Goal: Communication & Community: Answer question/provide support

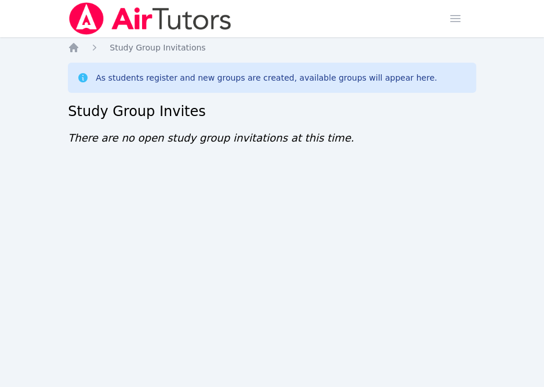
click at [57, 357] on div "Home Sessions Study Groups Students Messages Open user menu Sokha Lee Open main…" at bounding box center [272, 193] width 544 height 387
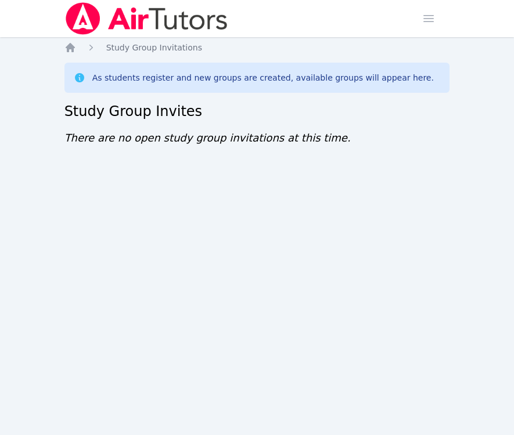
drag, startPoint x: 0, startPoint y: 0, endPoint x: 175, endPoint y: 219, distance: 280.4
click at [165, 244] on div "Home Sessions Study Groups Students Messages Open user menu [PERSON_NAME] Open …" at bounding box center [257, 217] width 514 height 435
click at [285, 251] on div "Home Sessions Study Groups Students Messages Open user menu [PERSON_NAME] Open …" at bounding box center [257, 217] width 514 height 435
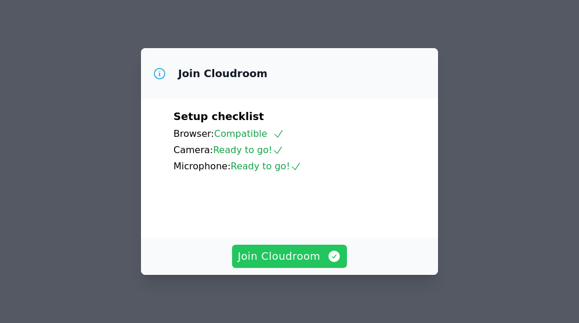
click at [301, 255] on span "Join Cloudroom" at bounding box center [290, 256] width 104 height 16
click at [309, 261] on span "Join Cloudroom" at bounding box center [290, 256] width 104 height 16
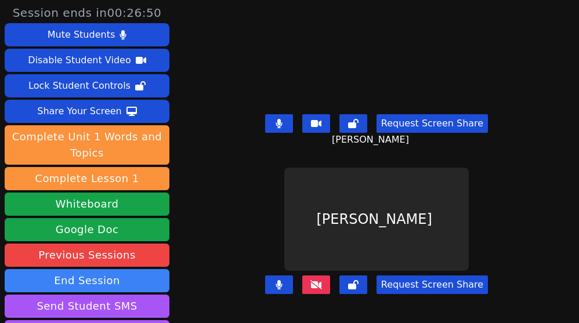
click at [194, 237] on div "Session ends in 00:26:50 Mute Students Disable Student Video Lock Student Contr…" at bounding box center [289, 161] width 579 height 323
click at [245, 176] on div "Isaiah Velasco" at bounding box center [377, 220] width 284 height 104
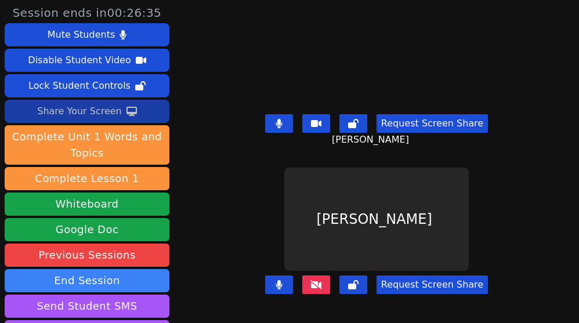
click at [120, 107] on button "Share Your Screen" at bounding box center [87, 111] width 165 height 23
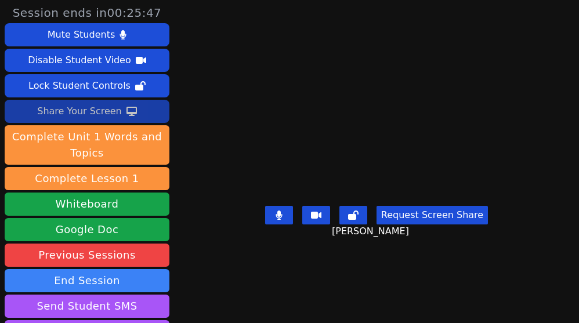
click at [104, 113] on div "Share Your Screen" at bounding box center [79, 111] width 85 height 19
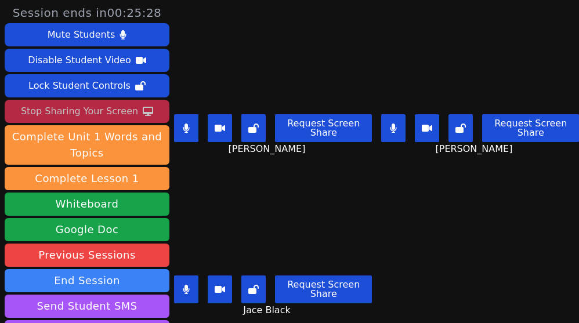
click at [100, 112] on div "Stop Sharing Your Screen" at bounding box center [79, 111] width 117 height 19
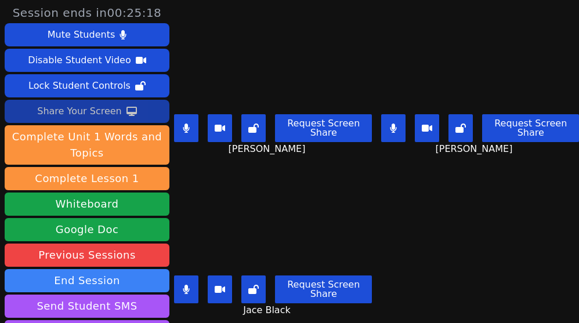
click at [189, 124] on icon at bounding box center [186, 128] width 6 height 9
click at [385, 117] on button at bounding box center [393, 128] width 24 height 28
click at [425, 45] on video at bounding box center [480, 58] width 184 height 104
click at [193, 121] on button at bounding box center [186, 128] width 24 height 28
click at [188, 124] on icon at bounding box center [186, 128] width 7 height 9
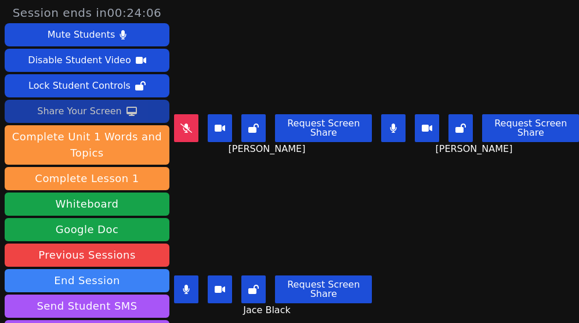
click at [384, 116] on button at bounding box center [393, 128] width 24 height 28
click at [187, 124] on icon at bounding box center [186, 128] width 12 height 9
click at [188, 124] on icon at bounding box center [186, 128] width 6 height 9
click at [390, 124] on icon at bounding box center [393, 128] width 6 height 9
click at [390, 125] on icon at bounding box center [393, 128] width 7 height 9
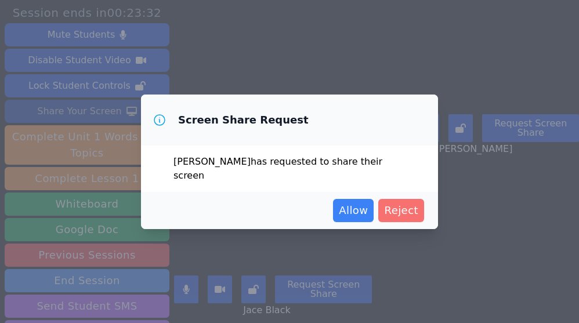
click at [403, 203] on span "Reject" at bounding box center [401, 211] width 34 height 16
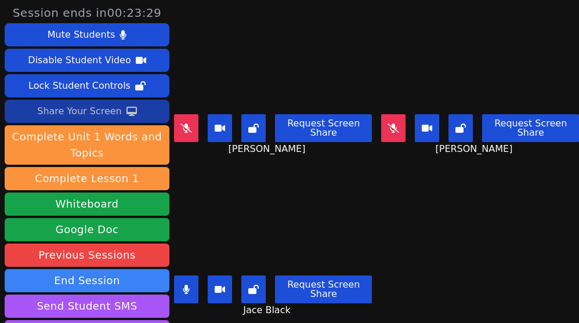
click at [455, 124] on icon at bounding box center [460, 128] width 10 height 9
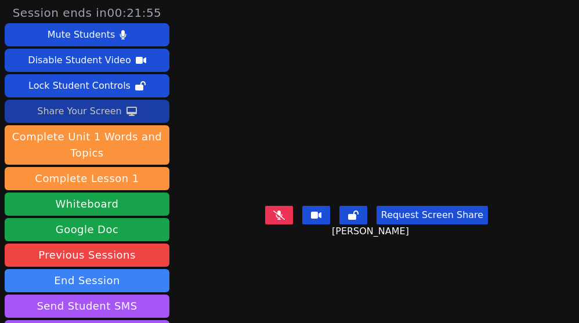
click at [277, 220] on icon at bounding box center [279, 215] width 12 height 9
click at [346, 295] on main "Carlos Cardoza Request Screen Share Carlos Cardoza" at bounding box center [377, 161] width 284 height 323
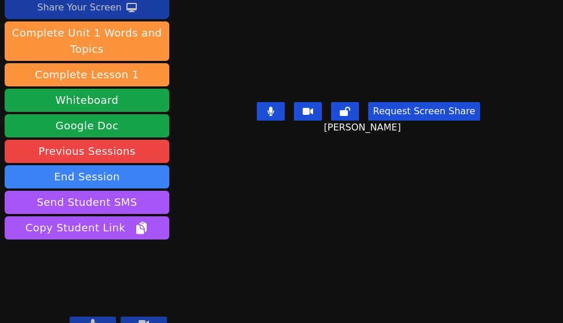
scroll to position [120, 0]
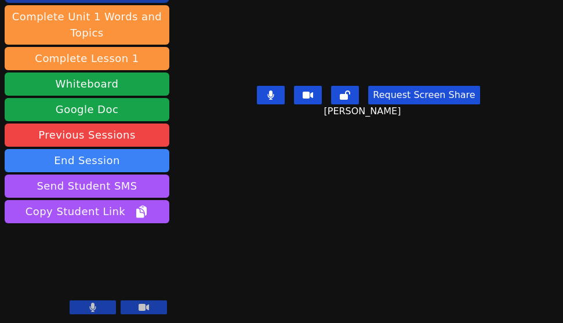
click at [317, 273] on div "Session ends in 00:21:22 Mute Students Disable Student Video Lock Student Contr…" at bounding box center [281, 161] width 563 height 323
drag, startPoint x: 401, startPoint y: 244, endPoint x: 411, endPoint y: 244, distance: 10.4
click at [400, 244] on div "Session ends in 00:21:20 Mute Students Disable Student Video Lock Student Contr…" at bounding box center [281, 161] width 563 height 323
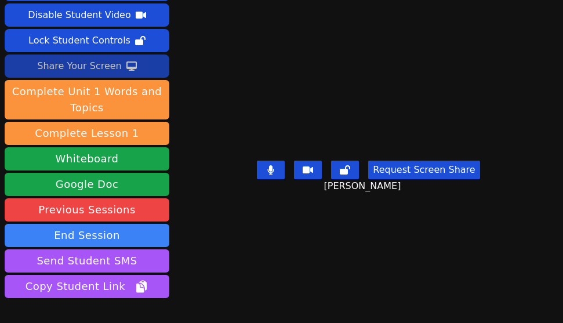
scroll to position [0, 0]
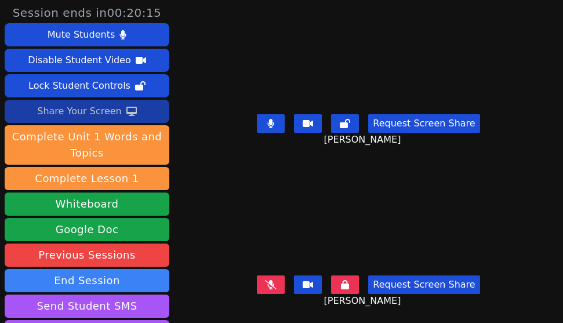
click at [341, 280] on icon at bounding box center [345, 284] width 8 height 9
click at [272, 276] on button at bounding box center [271, 285] width 28 height 19
click at [106, 107] on div "Share Your Screen" at bounding box center [79, 111] width 85 height 19
click at [429, 114] on button "Request Screen Share" at bounding box center [423, 123] width 111 height 19
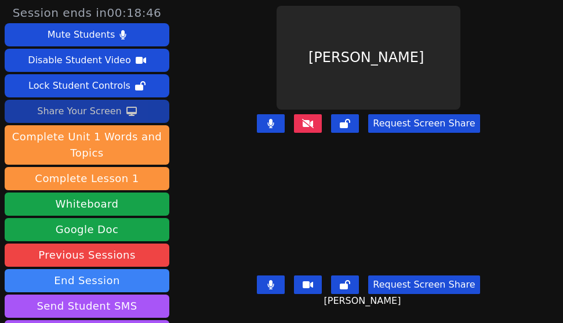
click at [304, 114] on button at bounding box center [308, 123] width 28 height 19
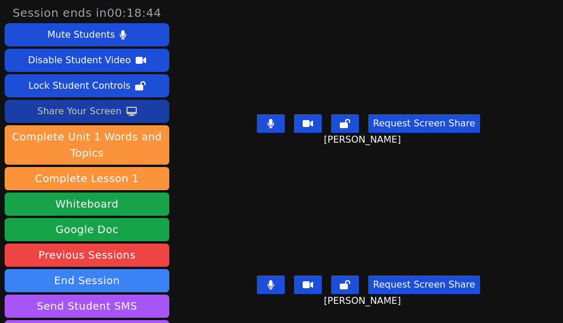
click at [431, 115] on button "Request Screen Share" at bounding box center [423, 123] width 111 height 19
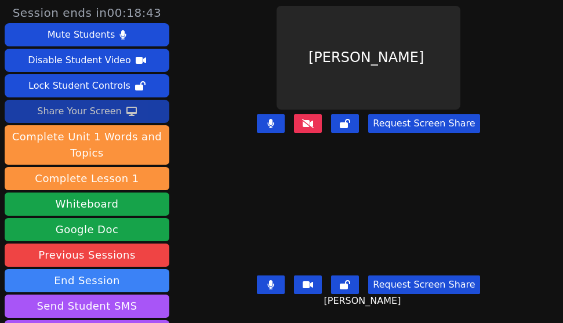
click at [431, 115] on button "Request Screen Share" at bounding box center [423, 123] width 111 height 19
click at [126, 115] on icon at bounding box center [131, 111] width 10 height 9
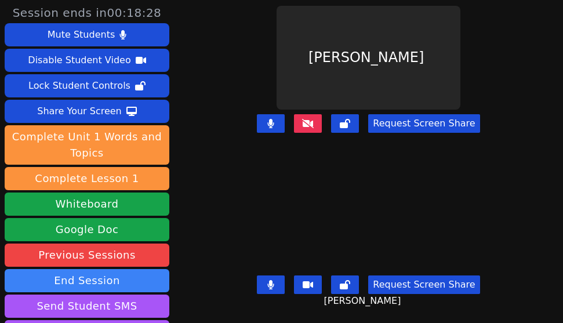
click at [303, 118] on icon at bounding box center [308, 122] width 12 height 9
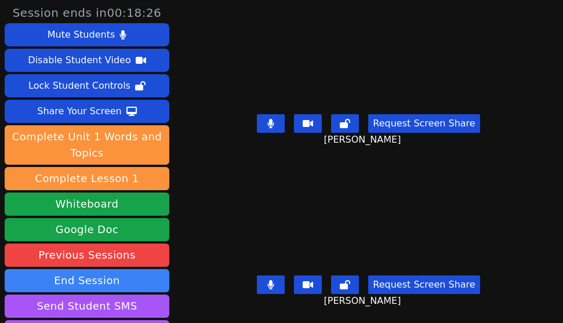
click at [419, 118] on button "Request Screen Share" at bounding box center [423, 123] width 111 height 19
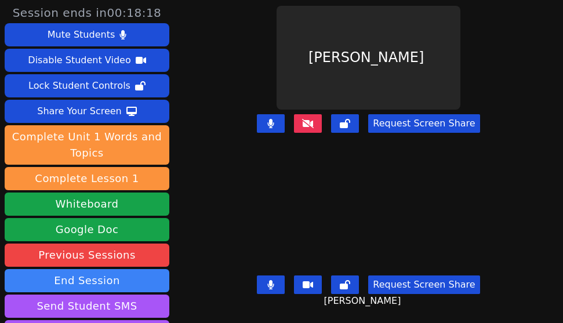
click at [212, 280] on div "Session ends in 00:18:18 Mute Students Disable Student Video Lock Student Contr…" at bounding box center [281, 161] width 563 height 323
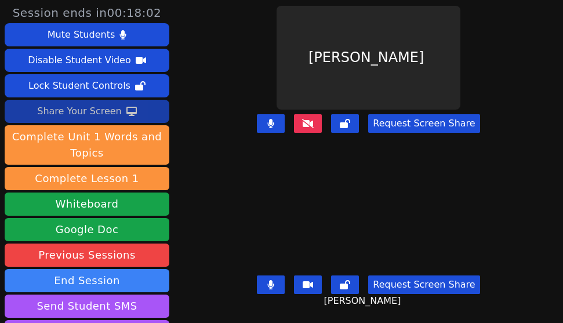
click at [111, 106] on div "Share Your Screen" at bounding box center [79, 111] width 85 height 19
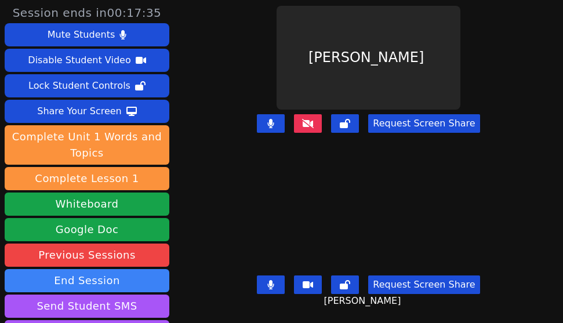
click at [390, 114] on button "Request Screen Share" at bounding box center [423, 123] width 111 height 19
click at [391, 114] on button "Request Screen Share" at bounding box center [423, 123] width 111 height 19
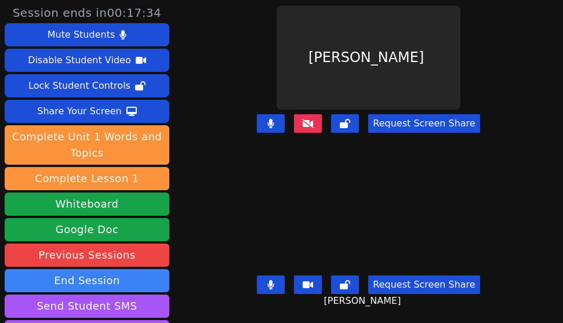
click at [391, 114] on button "Request Screen Share" at bounding box center [423, 123] width 111 height 19
click at [395, 114] on button "Request Screen Share" at bounding box center [423, 123] width 111 height 19
click at [302, 118] on icon at bounding box center [308, 122] width 12 height 9
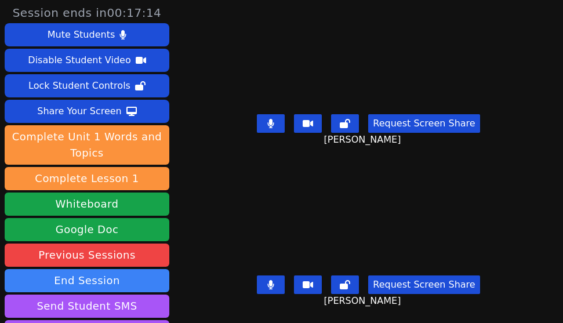
click at [411, 117] on button "Request Screen Share" at bounding box center [423, 123] width 111 height 19
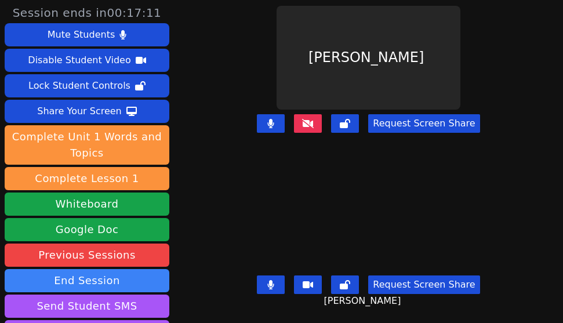
click at [307, 123] on button at bounding box center [308, 123] width 28 height 19
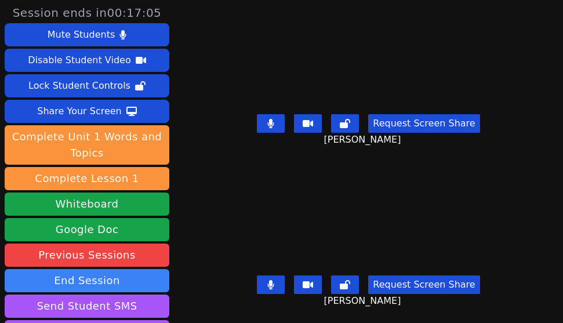
click at [420, 124] on button "Request Screen Share" at bounding box center [423, 123] width 111 height 19
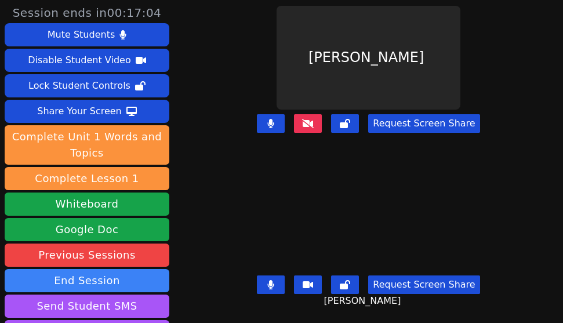
click at [305, 119] on icon at bounding box center [308, 122] width 12 height 9
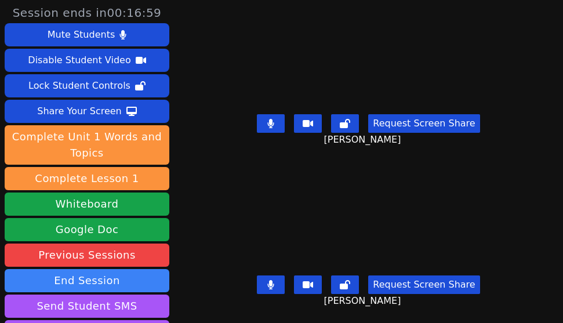
click at [429, 117] on button "Request Screen Share" at bounding box center [423, 123] width 111 height 19
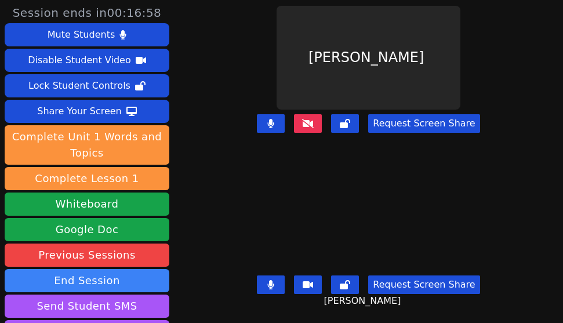
click at [429, 117] on button "Request Screen Share" at bounding box center [423, 123] width 111 height 19
click at [312, 118] on button at bounding box center [308, 123] width 28 height 19
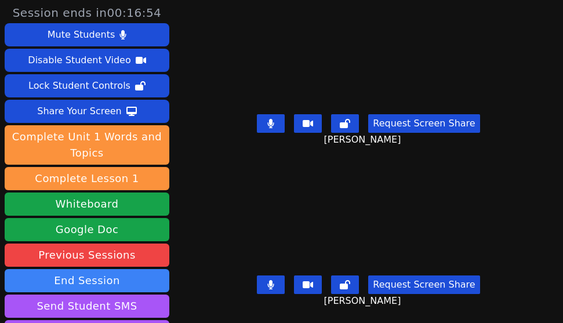
click at [407, 117] on button "Request Screen Share" at bounding box center [423, 123] width 111 height 19
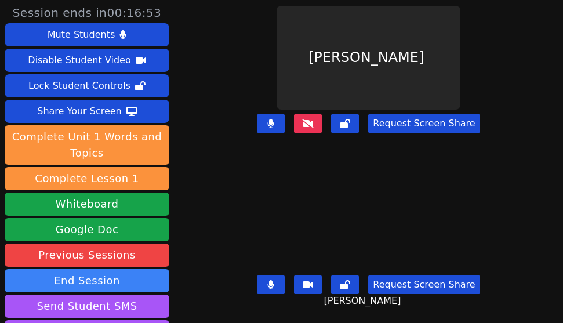
click at [309, 120] on button at bounding box center [308, 123] width 28 height 19
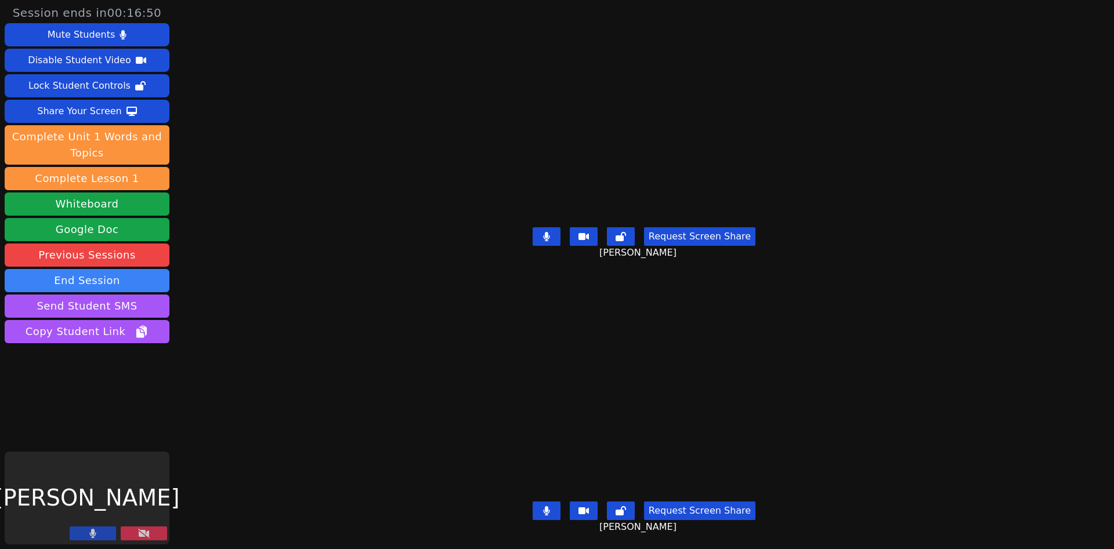
click at [149, 323] on button at bounding box center [144, 534] width 46 height 14
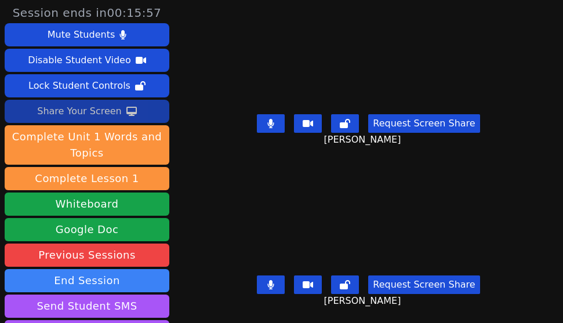
click at [111, 112] on div "Share Your Screen" at bounding box center [79, 111] width 85 height 19
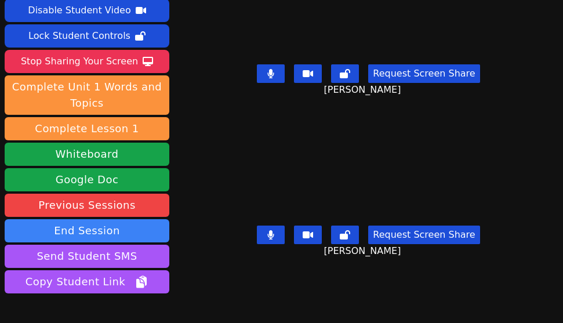
scroll to position [120, 0]
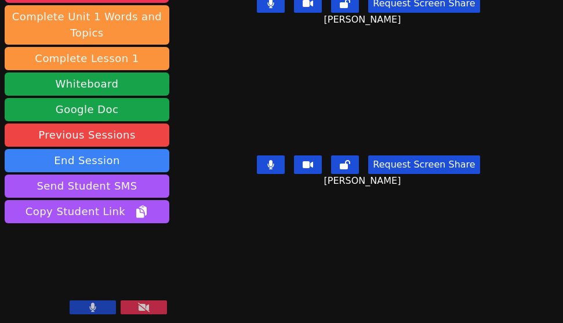
click at [91, 306] on icon at bounding box center [92, 307] width 7 height 9
click at [93, 305] on icon at bounding box center [93, 307] width 12 height 9
click at [425, 251] on div "Session ends in 00:13:29 Mute Students Disable Student Video Lock Student Contr…" at bounding box center [281, 161] width 563 height 323
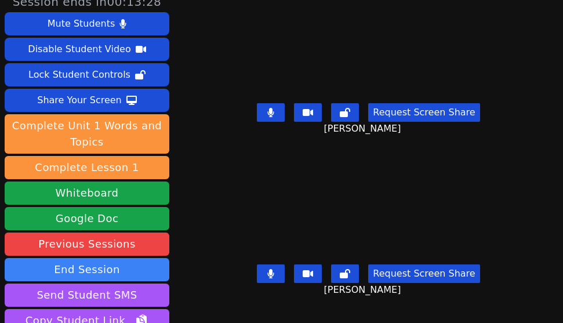
scroll to position [0, 0]
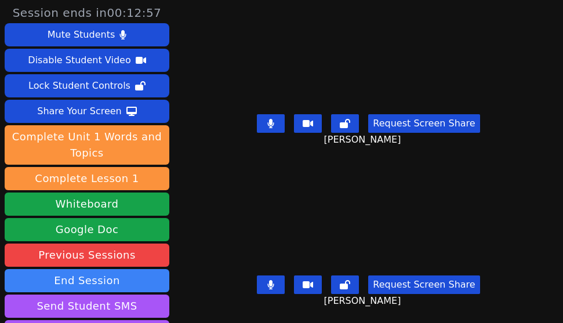
click at [271, 121] on button at bounding box center [271, 123] width 28 height 19
click at [269, 121] on button at bounding box center [271, 123] width 28 height 19
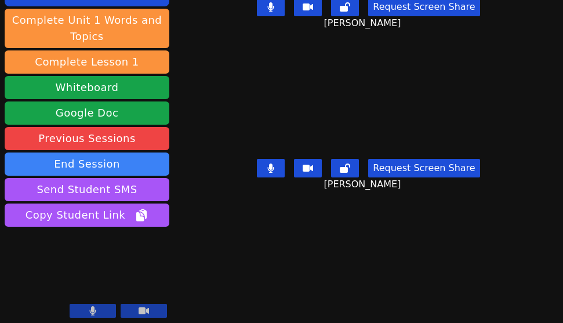
scroll to position [120, 0]
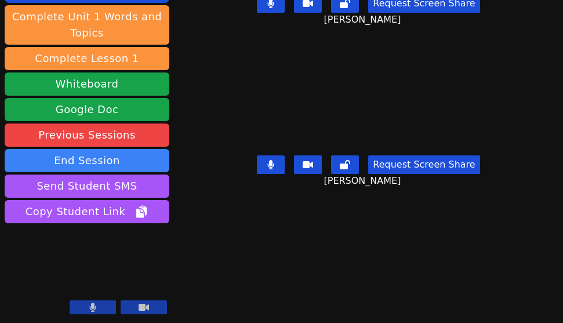
click at [421, 261] on div "Session ends in 00:12:02 Mute Students Disable Student Video Lock Student Contr…" at bounding box center [281, 161] width 563 height 323
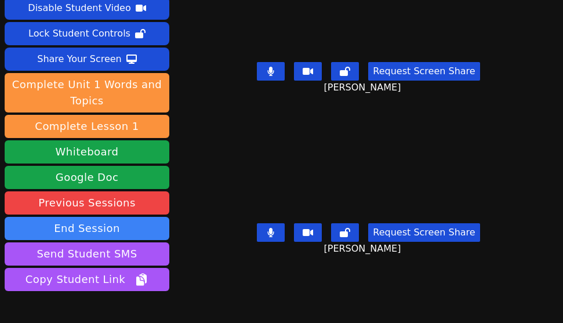
scroll to position [0, 0]
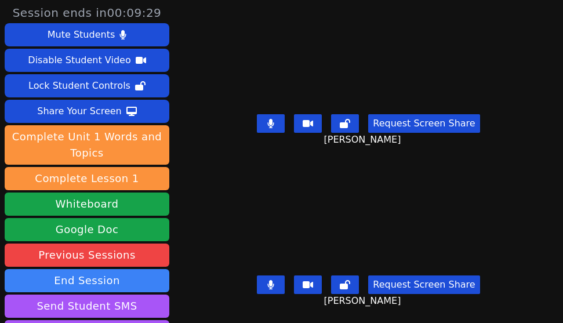
click at [258, 118] on button at bounding box center [271, 123] width 28 height 19
click at [265, 118] on icon at bounding box center [271, 122] width 12 height 9
click at [265, 119] on icon at bounding box center [271, 123] width 12 height 9
click at [267, 119] on icon at bounding box center [270, 123] width 7 height 9
click at [265, 119] on icon at bounding box center [271, 123] width 12 height 9
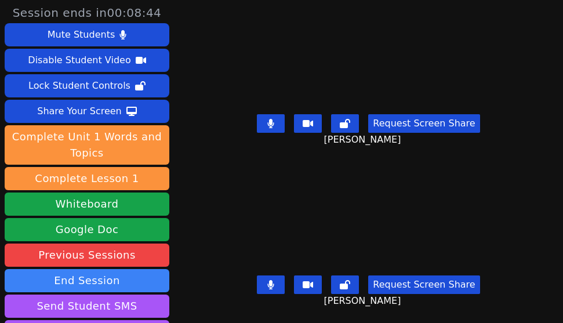
click at [267, 119] on icon at bounding box center [270, 123] width 7 height 9
click at [215, 283] on div "Session ends in 00:08:06 Mute Students Disable Student Video Lock Student Contr…" at bounding box center [281, 161] width 563 height 323
click at [222, 295] on div "Session ends in 00:05:36 Mute Students Disable Student Video Lock Student Contr…" at bounding box center [281, 161] width 563 height 323
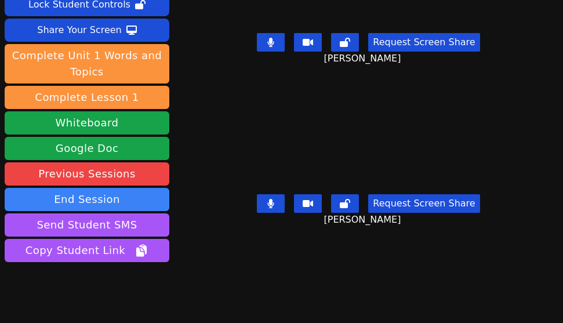
scroll to position [120, 0]
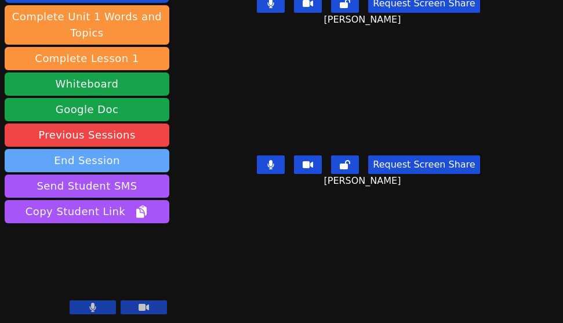
click at [109, 161] on button "End Session" at bounding box center [87, 160] width 165 height 23
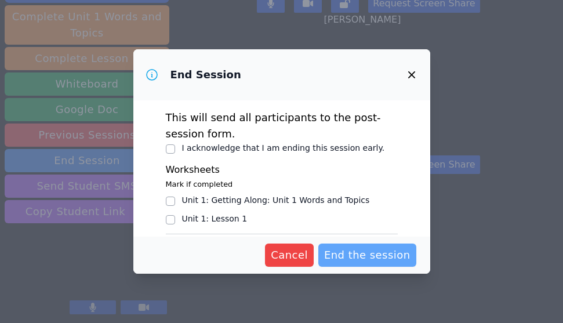
click at [371, 252] on span "End the session" at bounding box center [367, 255] width 86 height 16
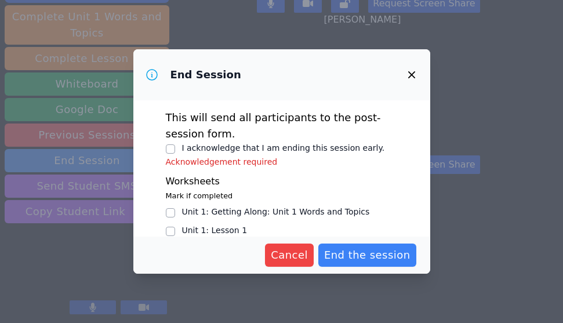
click at [410, 75] on icon "button" at bounding box center [412, 75] width 14 height 14
